Goal: Task Accomplishment & Management: Manage account settings

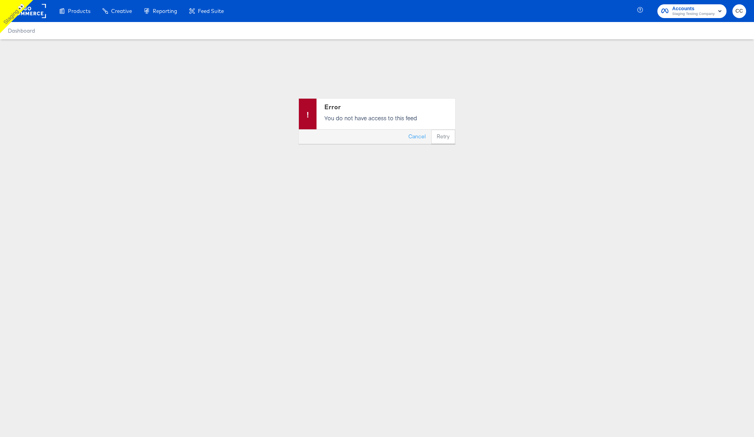
click at [739, 14] on span "CC" at bounding box center [739, 11] width 7 height 9
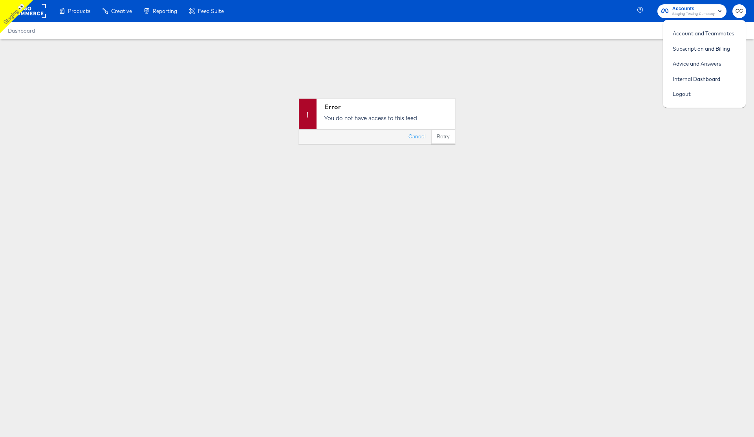
click at [719, 7] on rect "button" at bounding box center [719, 10] width 9 height 9
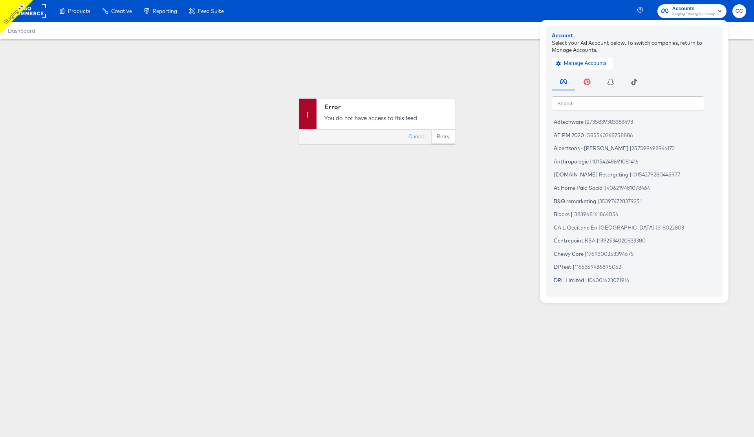
click at [589, 105] on input "text" at bounding box center [628, 103] width 152 height 14
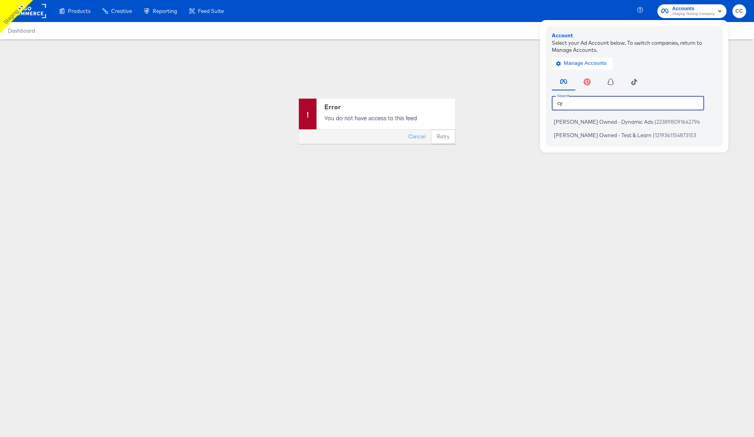
type input "c"
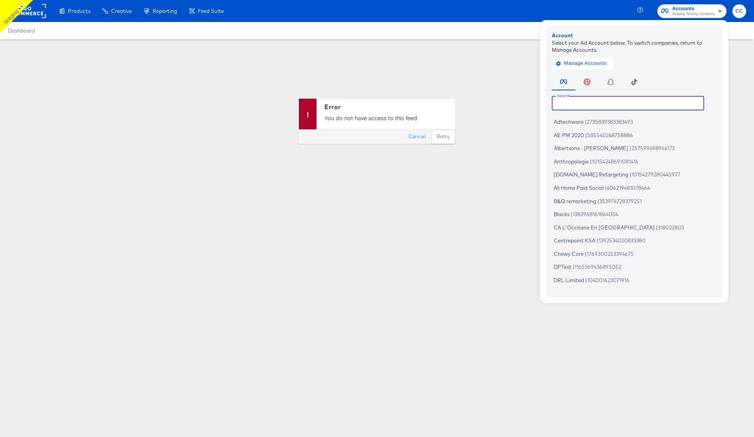
click at [32, 9] on rect at bounding box center [28, 11] width 36 height 14
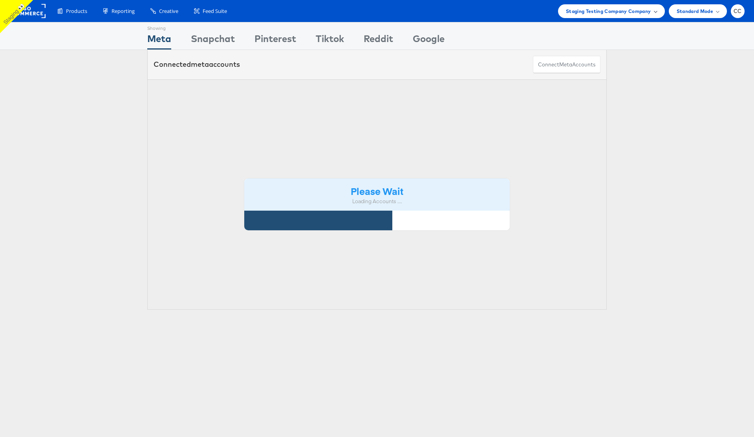
click at [651, 10] on div "Staging Testing Company Company" at bounding box center [611, 11] width 91 height 8
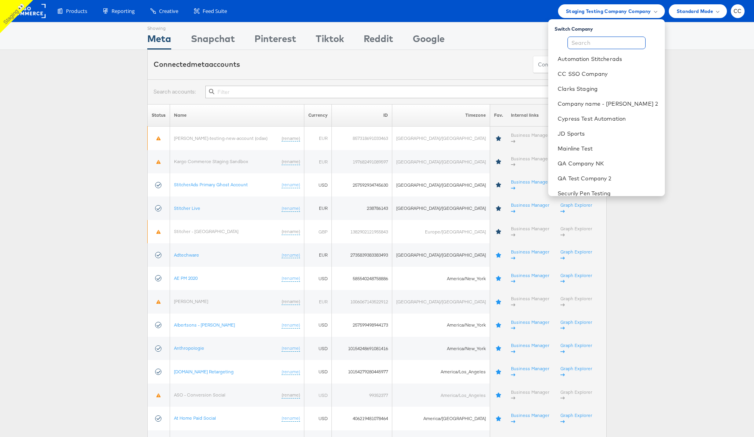
click at [590, 42] on input "text" at bounding box center [607, 43] width 78 height 13
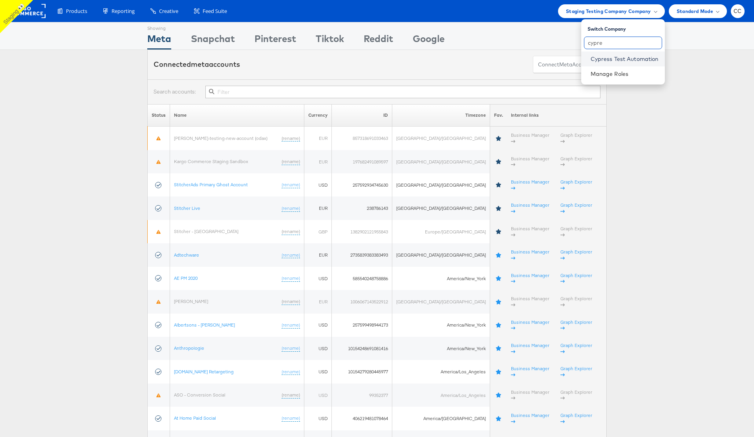
type input "cypre"
click at [627, 57] on link "Cypress Test Automation" at bounding box center [625, 59] width 68 height 8
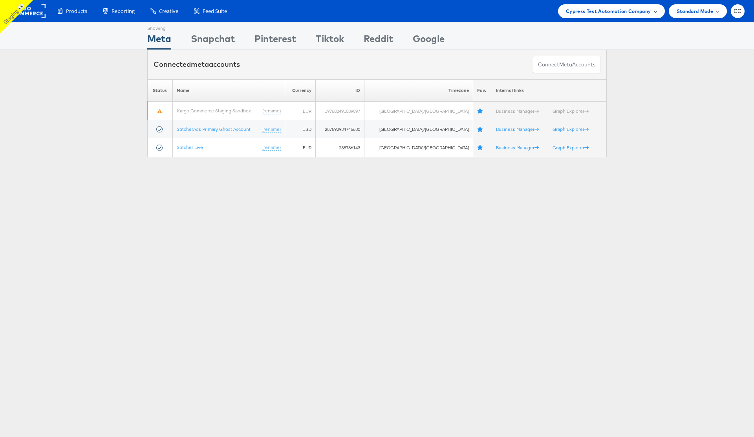
click at [639, 11] on span "Cypress Test Automation Company" at bounding box center [608, 11] width 85 height 8
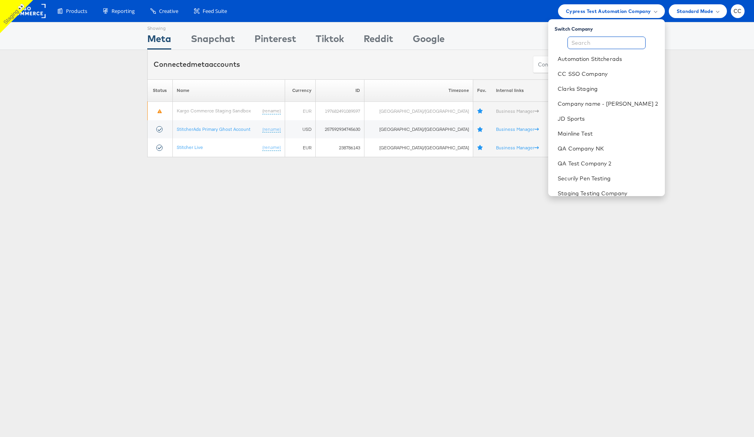
click at [588, 42] on input "text" at bounding box center [607, 43] width 78 height 13
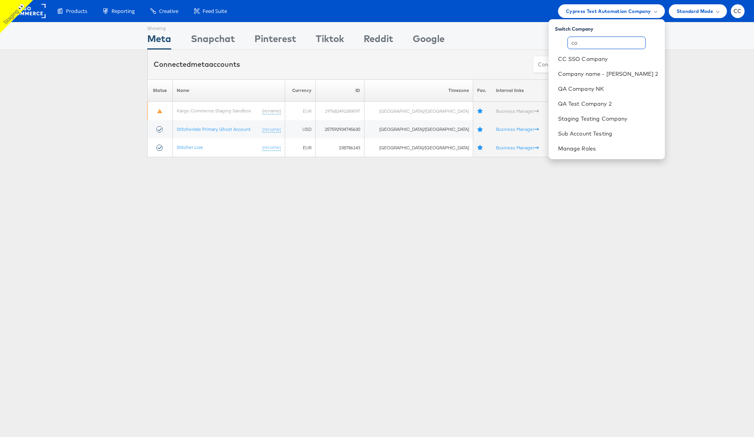
type input "c"
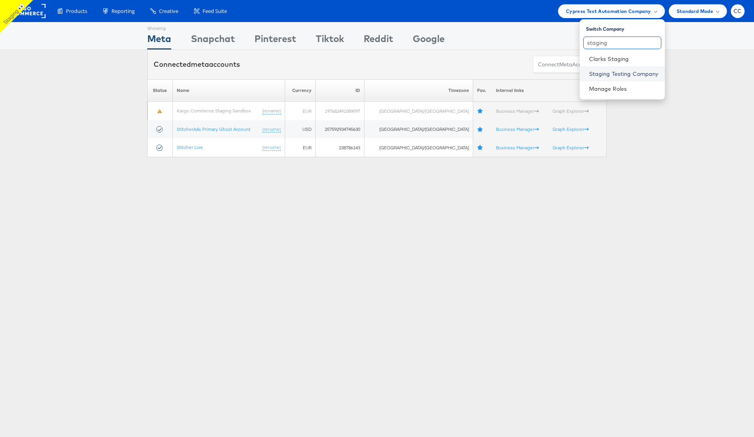
type input "staging"
click at [625, 73] on link "Staging Testing Company" at bounding box center [624, 74] width 70 height 8
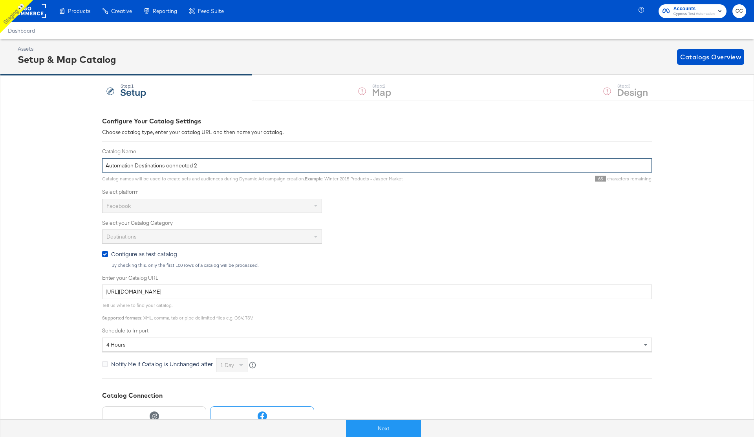
click at [160, 167] on input "Automation Destinations connected 2" at bounding box center [377, 165] width 550 height 15
click at [141, 165] on input "Automation Home Listings" at bounding box center [377, 165] width 550 height 15
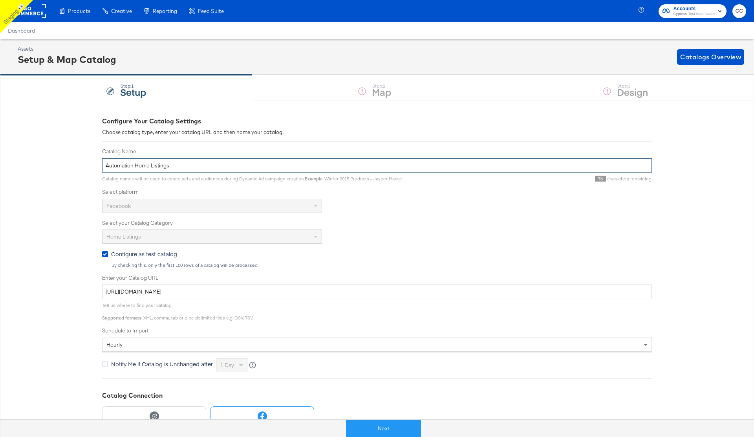
click at [141, 165] on input "Automation Home Listings" at bounding box center [377, 165] width 550 height 15
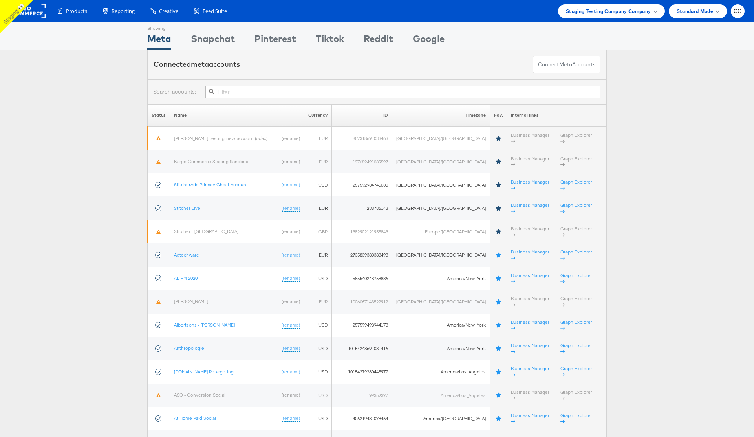
click at [654, 13] on div "Staging Testing Company Company" at bounding box center [611, 11] width 91 height 8
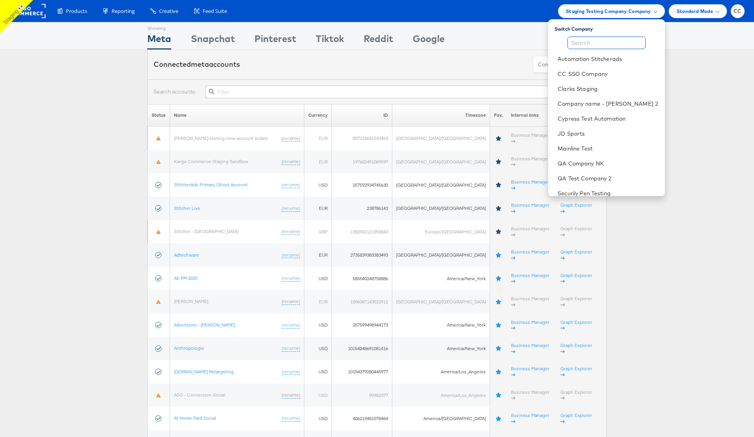
click at [596, 46] on input "text" at bounding box center [607, 43] width 78 height 13
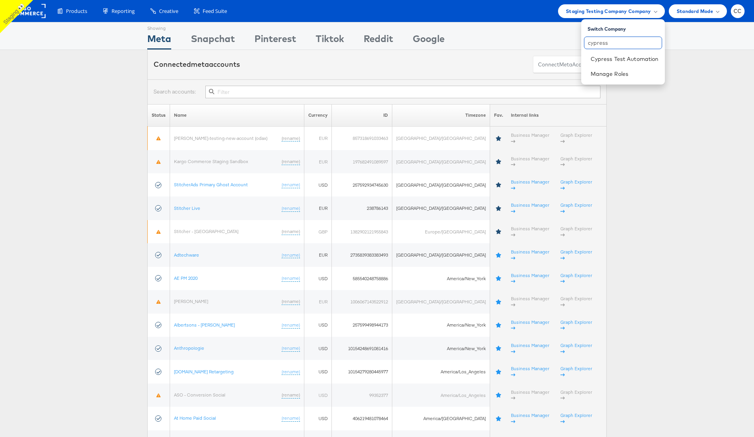
type input "cypress"
click at [612, 61] on link "Cypress Test Automation" at bounding box center [625, 59] width 68 height 8
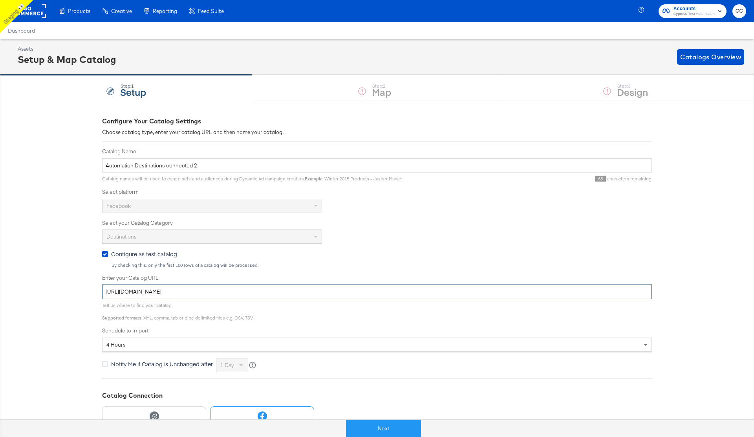
click at [205, 293] on input "[URL][DOMAIN_NAME]" at bounding box center [377, 291] width 550 height 15
click at [683, 171] on div "Configure Your Catalog Settings Choose catalog type, enter your catalog URL and…" at bounding box center [377, 334] width 754 height 466
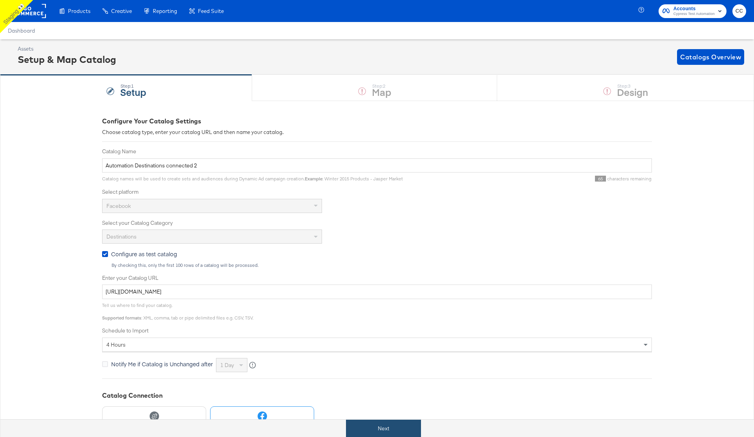
click at [398, 429] on button "Next" at bounding box center [383, 429] width 75 height 18
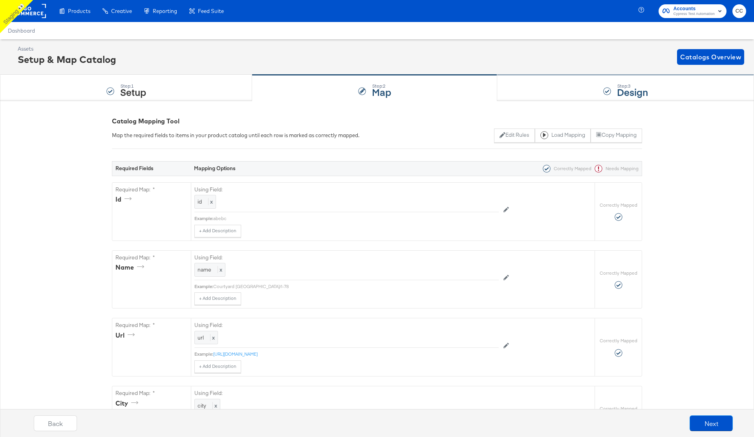
click at [569, 88] on div "Step: 3 Design" at bounding box center [625, 88] width 257 height 26
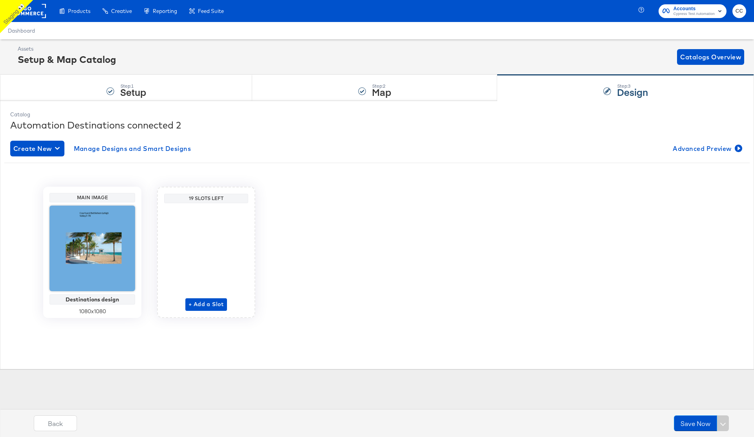
click at [31, 14] on rect at bounding box center [28, 11] width 36 height 14
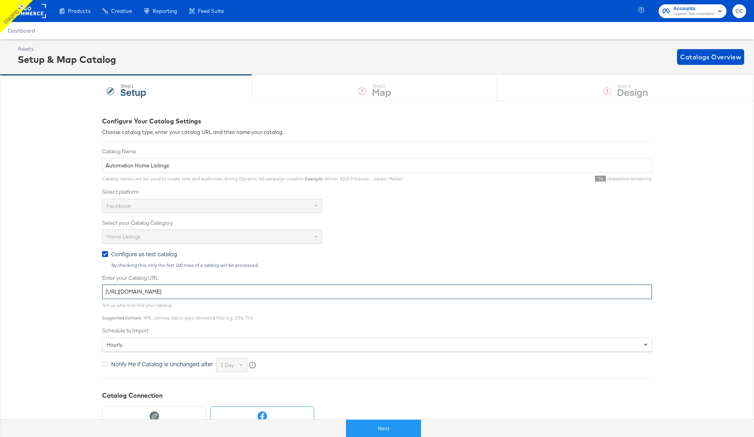
click at [240, 290] on input "https://fms.stitcherads.com/download/3d1b1131-cca5-4720-87fd-a7a6ff6d82c8/feed.…" at bounding box center [377, 291] width 550 height 15
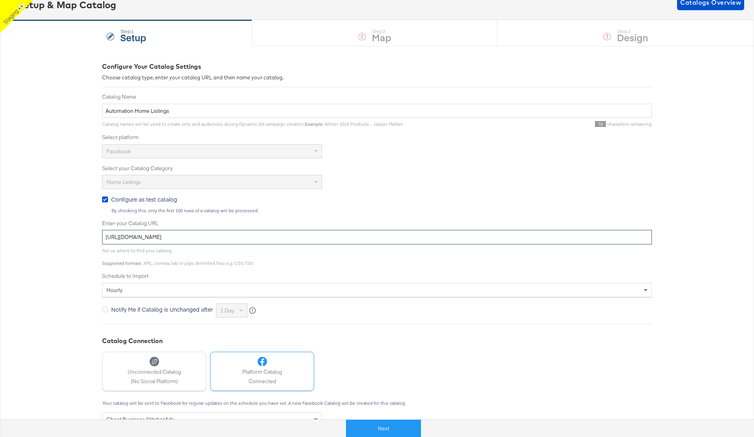
scroll to position [135, 0]
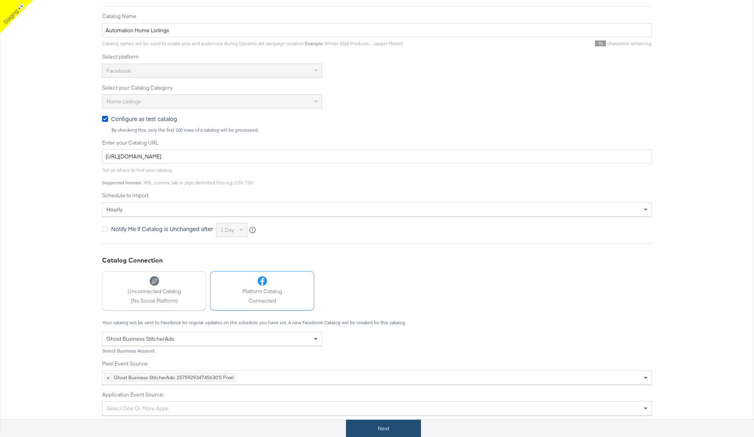
click at [389, 430] on button "Next" at bounding box center [383, 429] width 75 height 18
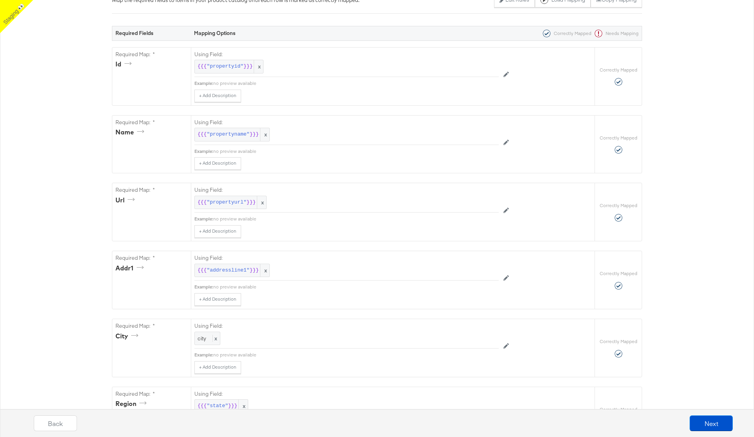
scroll to position [0, 0]
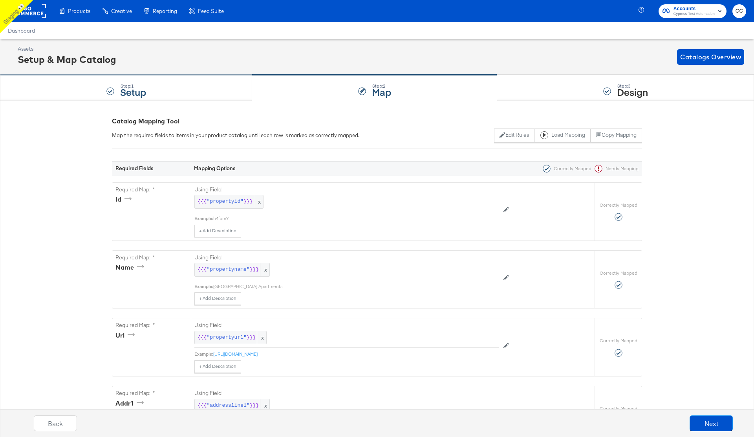
click at [196, 84] on div "Step: 1 Setup" at bounding box center [126, 88] width 252 height 26
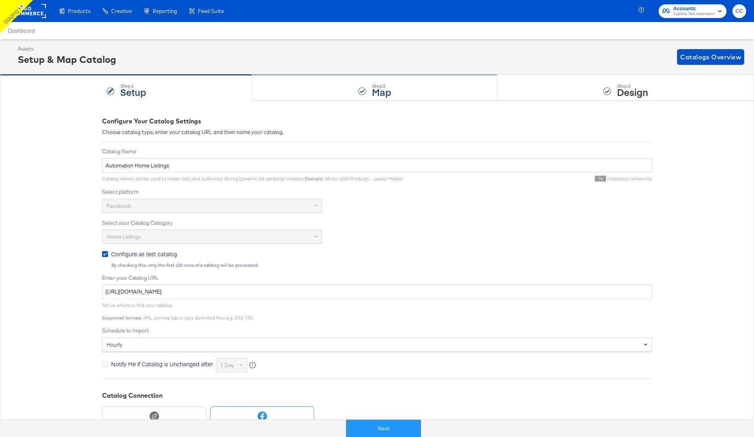
click at [367, 86] on div "Step: 2 Map" at bounding box center [374, 88] width 245 height 26
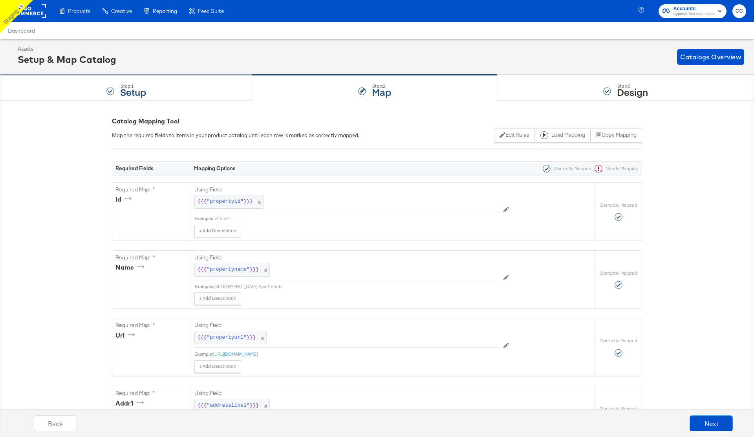
click at [162, 84] on div "Step: 1 Setup" at bounding box center [126, 88] width 252 height 26
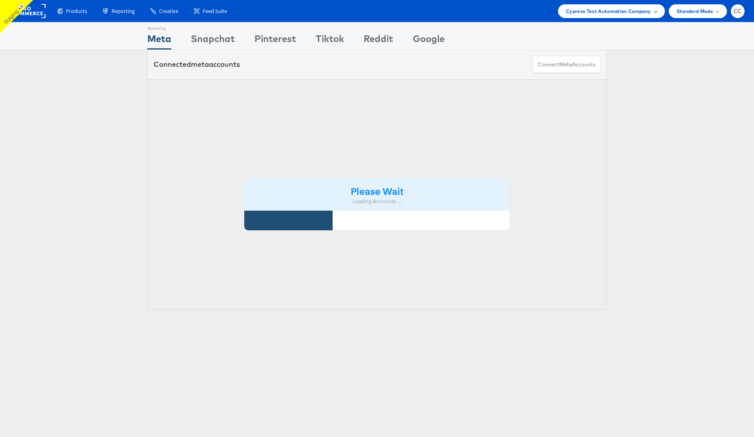
click at [654, 9] on div "Cypress Test Automation Company" at bounding box center [611, 11] width 91 height 8
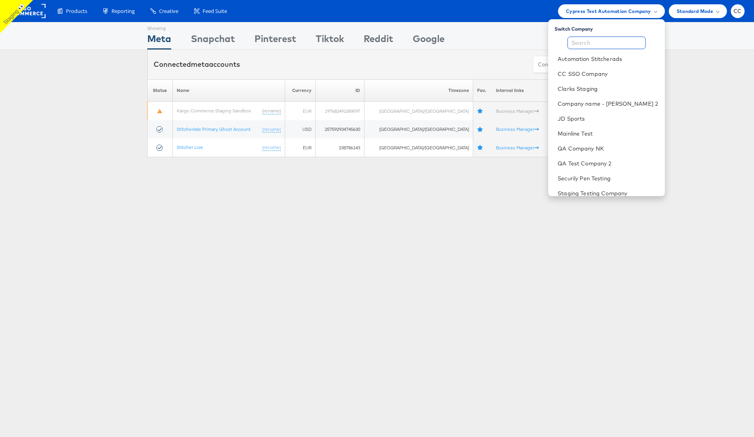
click at [596, 42] on input "text" at bounding box center [607, 43] width 78 height 13
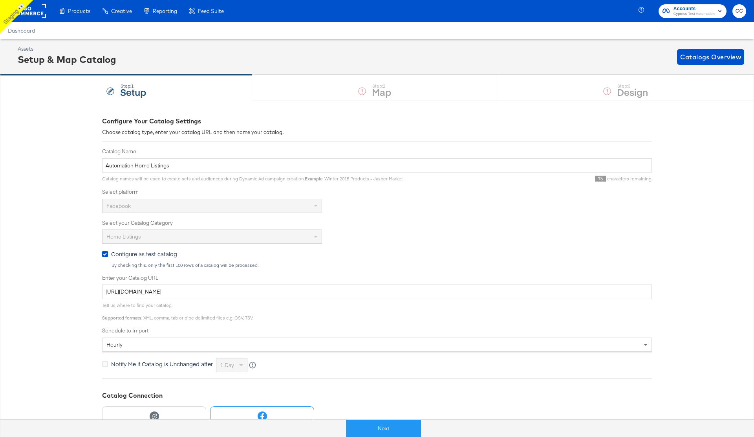
click at [742, 16] on button "CC" at bounding box center [740, 11] width 14 height 14
click at [705, 81] on link "Internal Dashboard" at bounding box center [696, 79] width 59 height 14
click at [527, 53] on div "Assets Setup & Map Catalog Catalogs Overview" at bounding box center [381, 56] width 727 height 23
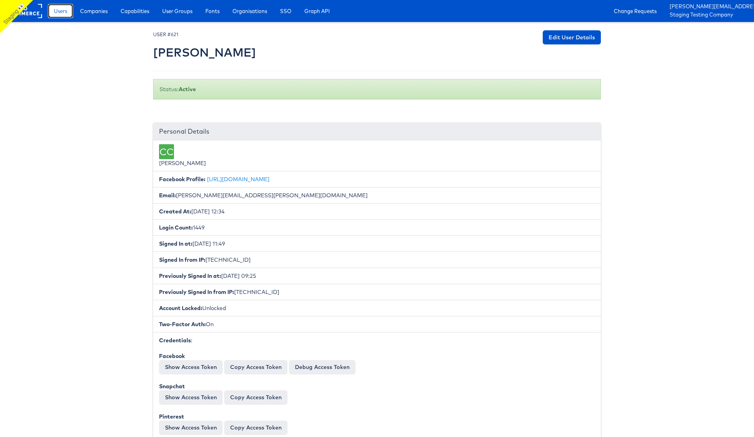
click at [62, 12] on span "Users" at bounding box center [60, 11] width 13 height 8
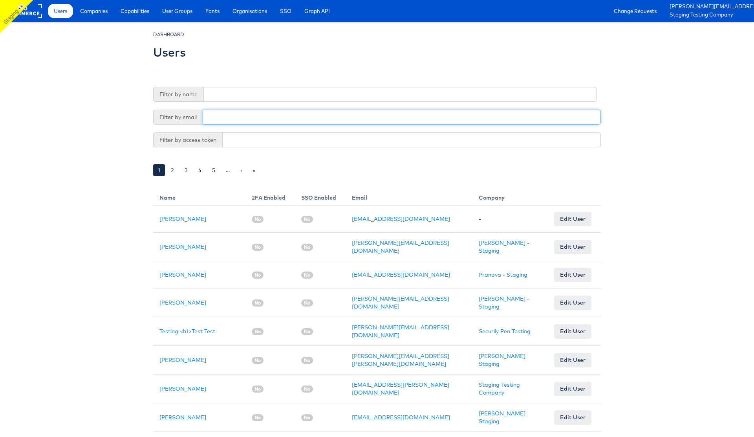
click at [235, 117] on input "text" at bounding box center [402, 117] width 398 height 15
paste input "rupali.narkhede+test@kargo.com"
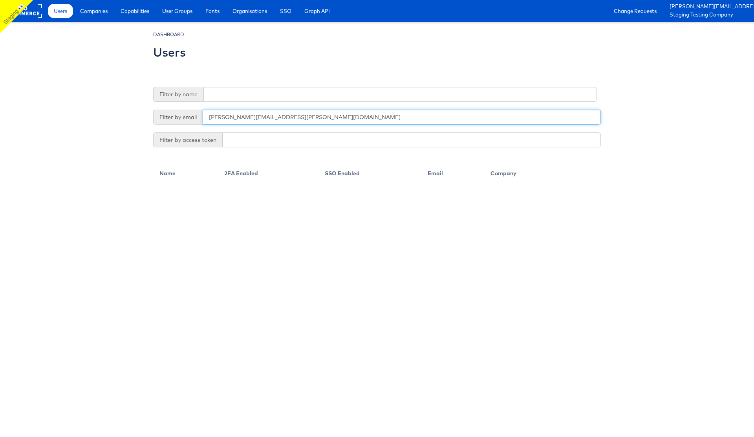
type input "rupali.narkhede+test@kargo.com"
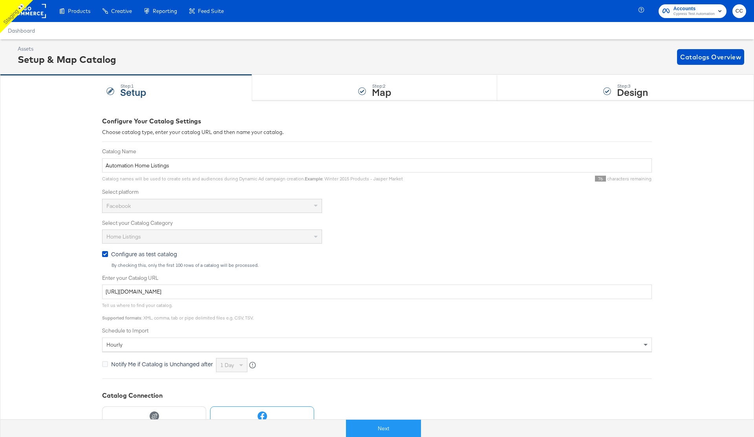
click at [36, 11] on rect at bounding box center [28, 11] width 36 height 14
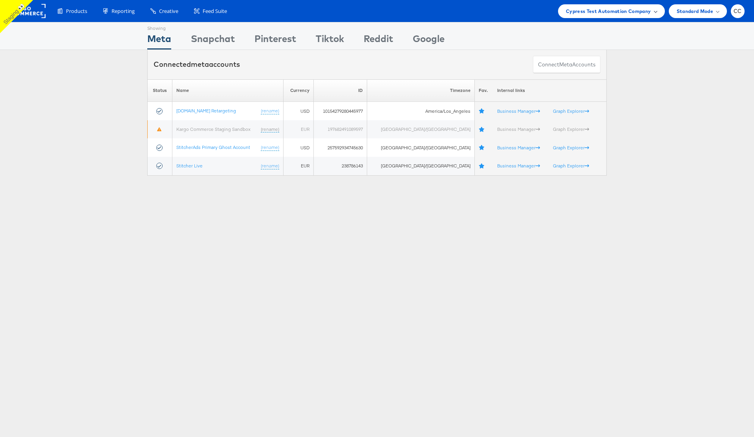
click at [647, 11] on span "Cypress Test Automation Company" at bounding box center [608, 11] width 85 height 8
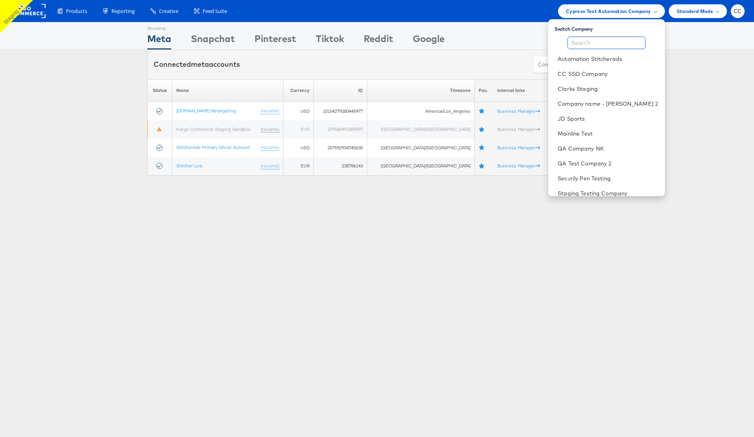
click at [589, 48] on input "text" at bounding box center [607, 43] width 78 height 13
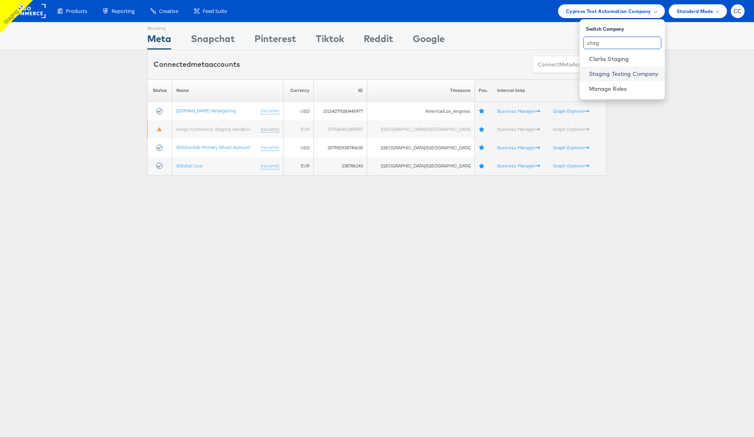
type input "stag"
click at [631, 74] on link "Staging Testing Company" at bounding box center [624, 74] width 70 height 8
